Goal: Task Accomplishment & Management: Manage account settings

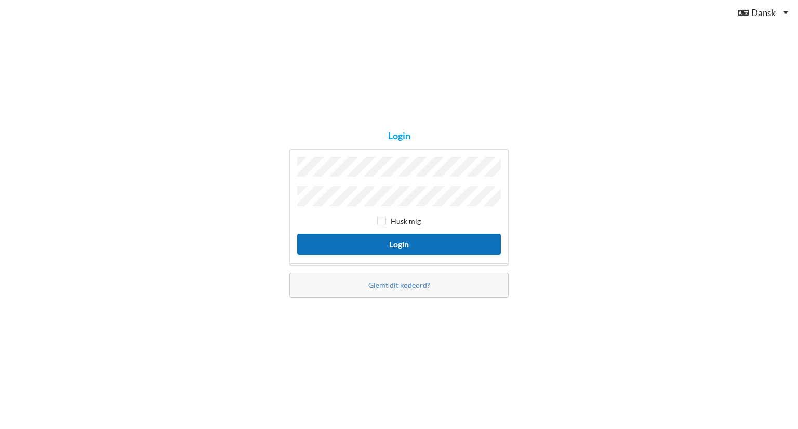
click at [388, 241] on button "Login" at bounding box center [399, 244] width 204 height 21
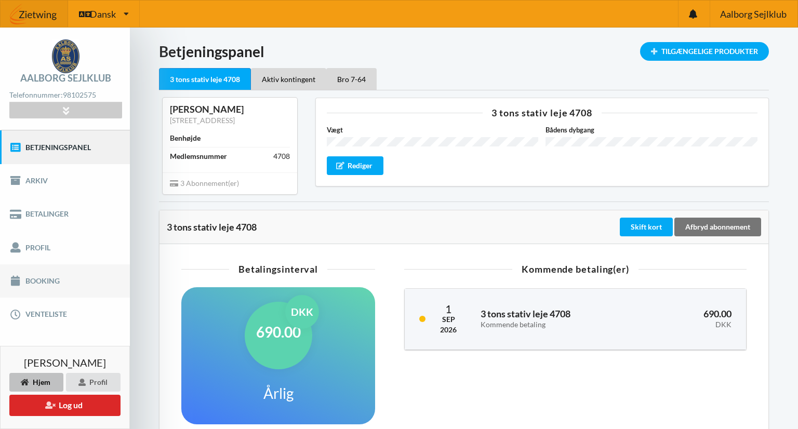
click at [41, 278] on link "Booking" at bounding box center [65, 280] width 130 height 33
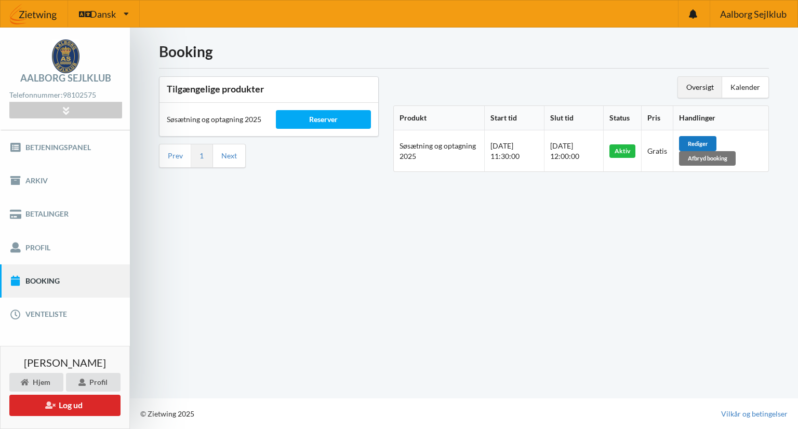
click at [701, 142] on div "Rediger" at bounding box center [697, 143] width 37 height 15
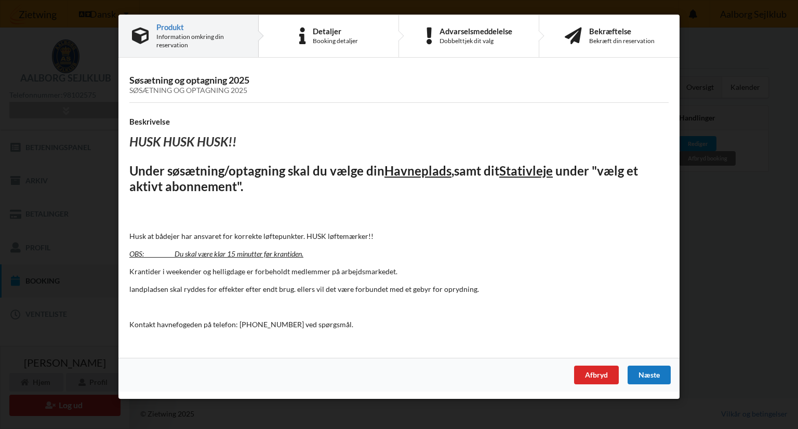
click at [647, 378] on div "Næste" at bounding box center [648, 375] width 43 height 19
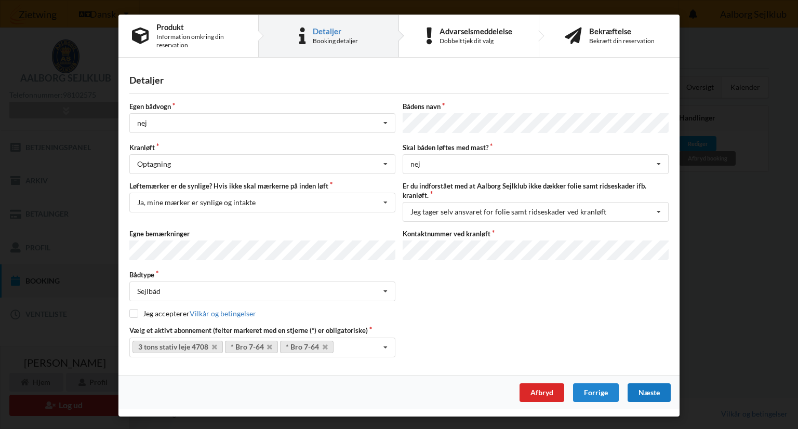
click at [645, 392] on div "Næste" at bounding box center [648, 392] width 43 height 19
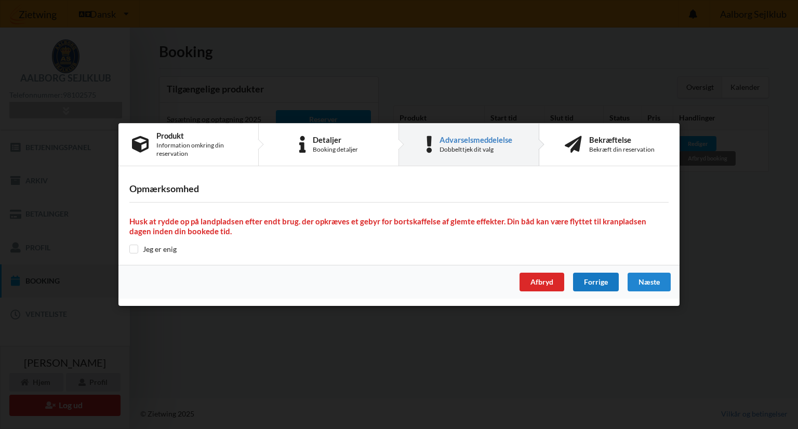
click at [596, 281] on div "Forrige" at bounding box center [596, 282] width 46 height 19
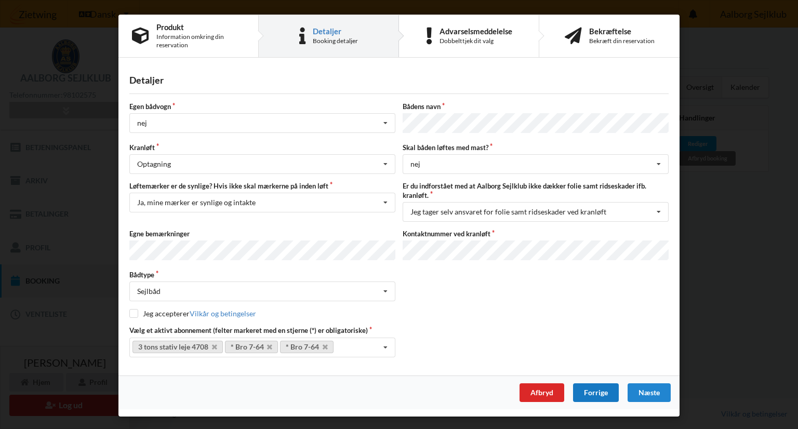
click at [599, 383] on div "Forrige" at bounding box center [596, 392] width 46 height 19
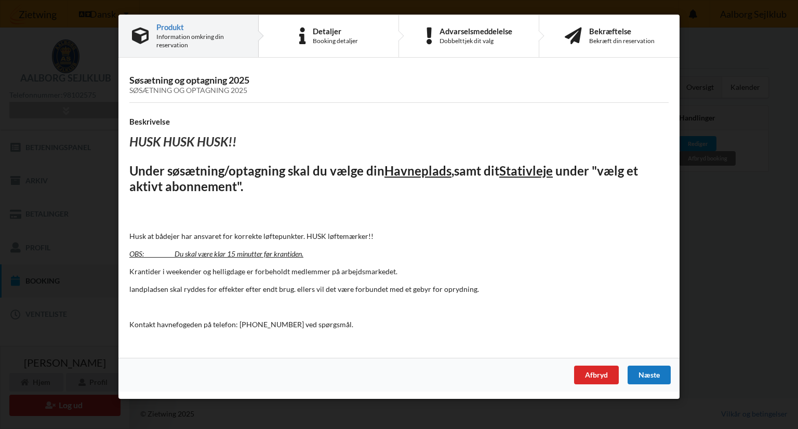
click at [651, 377] on div "Næste" at bounding box center [648, 375] width 43 height 19
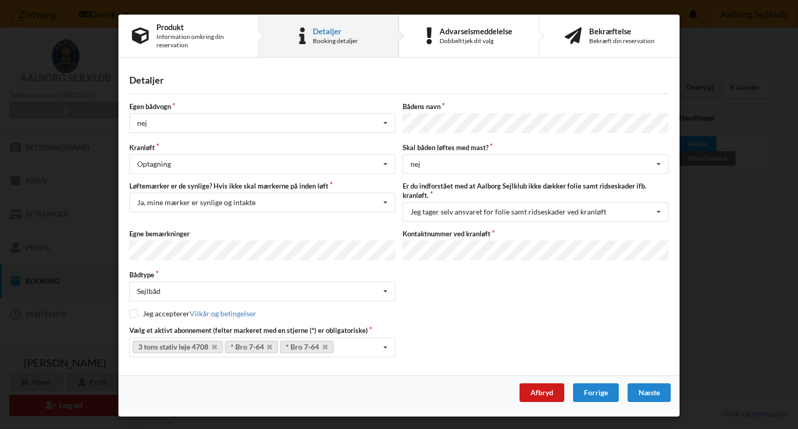
click at [531, 388] on div "Afbryd" at bounding box center [541, 392] width 45 height 19
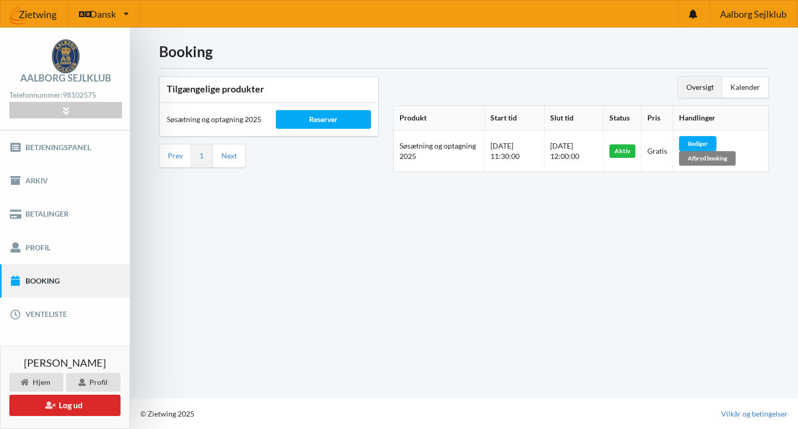
click at [713, 156] on div "Afbryd booking" at bounding box center [707, 158] width 57 height 15
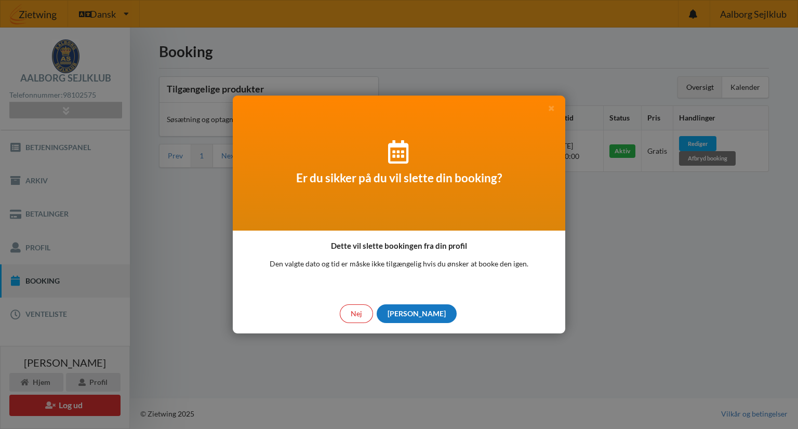
click at [423, 313] on div "[PERSON_NAME]" at bounding box center [417, 313] width 80 height 19
